Goal: Task Accomplishment & Management: Manage account settings

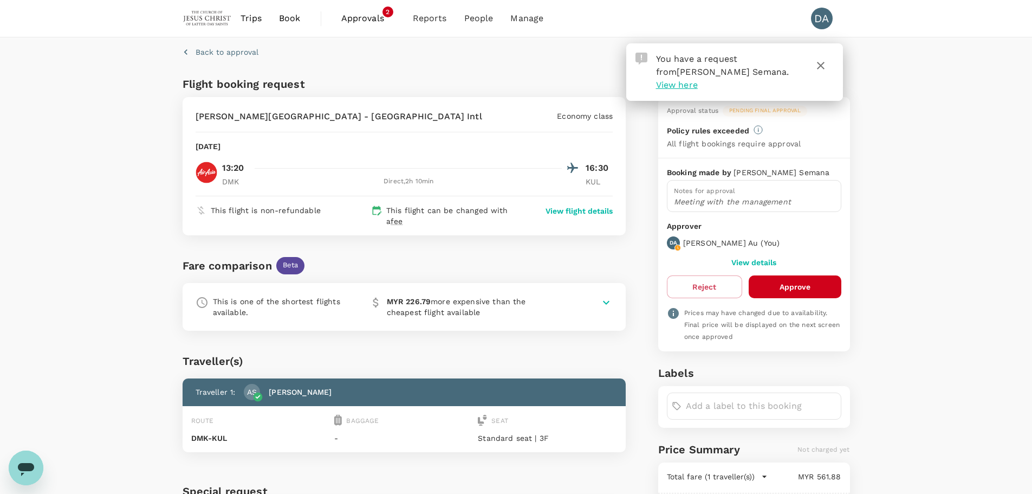
click at [126, 330] on div "Back to approval Flight booking request [PERSON_NAME] Intl - [GEOGRAPHIC_DATA] …" at bounding box center [516, 331] width 1032 height 589
click at [809, 288] on button "Approve" at bounding box center [795, 286] width 93 height 23
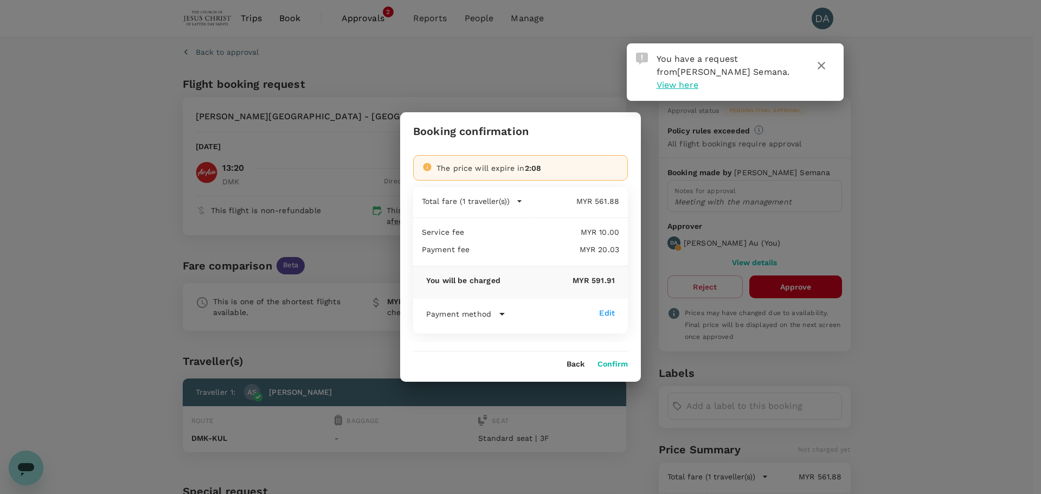
click at [612, 365] on button "Confirm" at bounding box center [612, 364] width 30 height 9
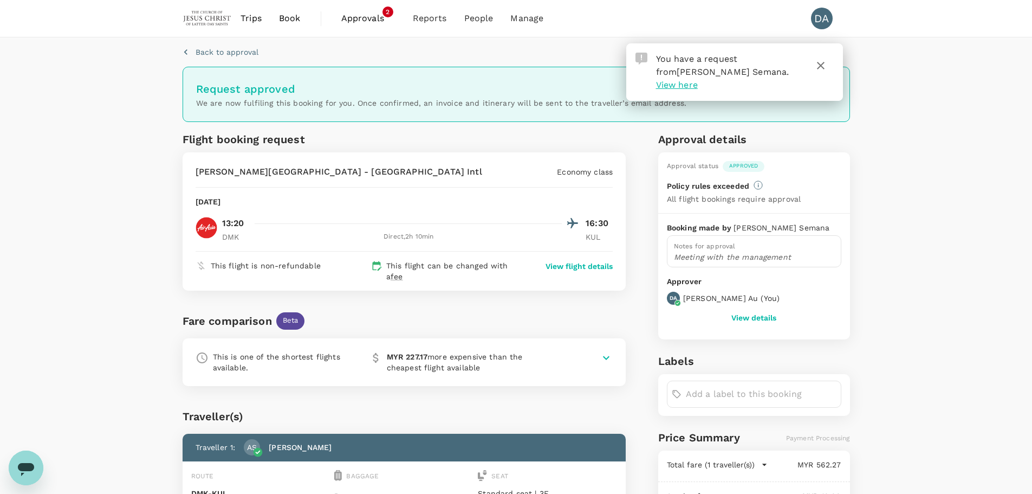
click at [368, 16] on span "Approvals" at bounding box center [368, 18] width 54 height 13
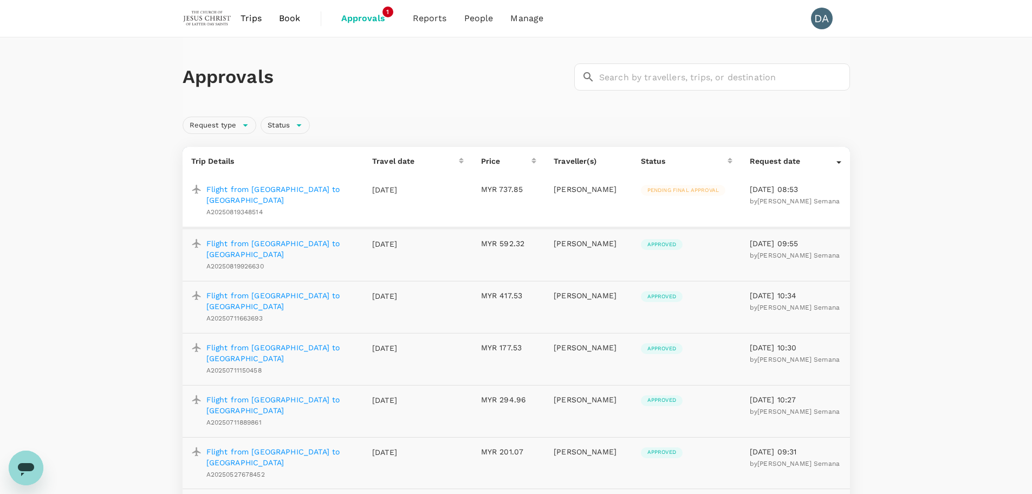
click at [277, 189] on p "Flight from [GEOGRAPHIC_DATA] to [GEOGRAPHIC_DATA]" at bounding box center [280, 195] width 149 height 22
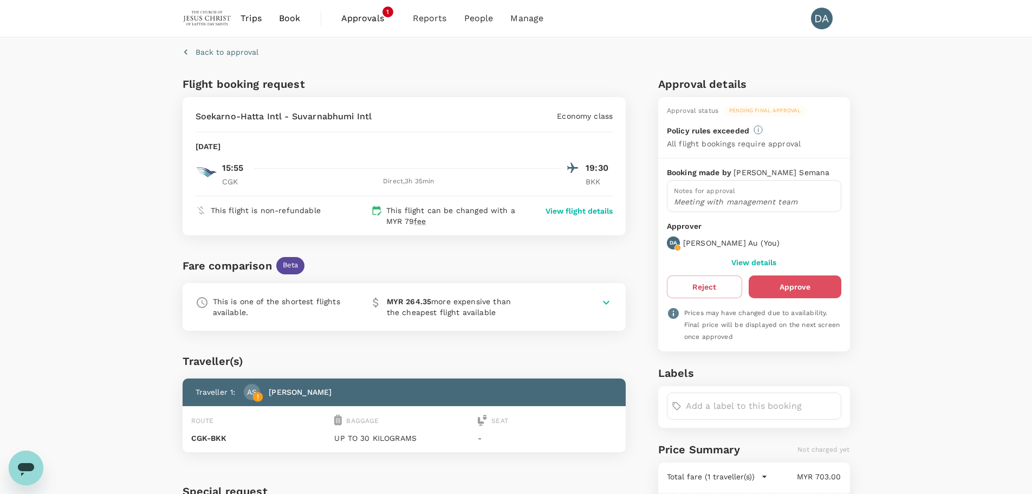
click at [786, 283] on button "Approve" at bounding box center [795, 286] width 93 height 23
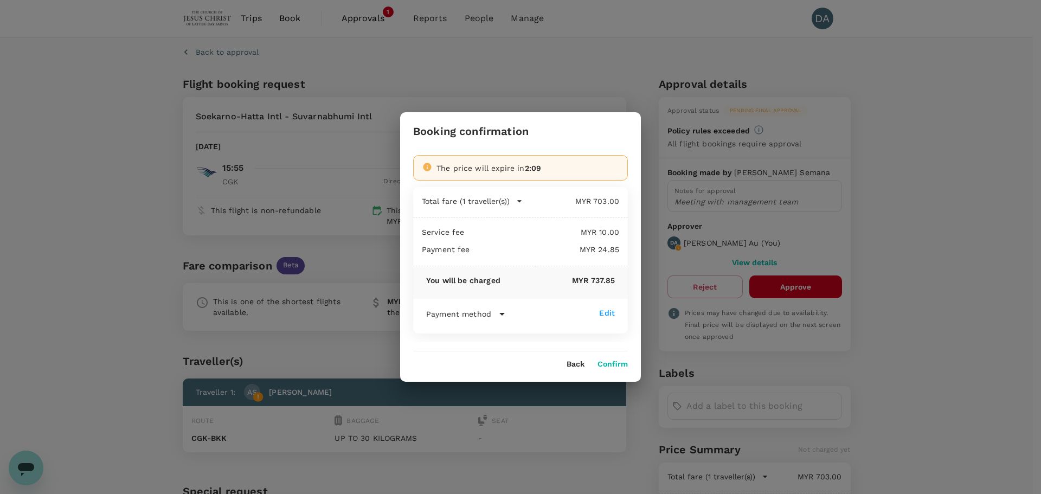
click at [618, 360] on button "Confirm" at bounding box center [612, 364] width 30 height 9
